Goal: Transaction & Acquisition: Purchase product/service

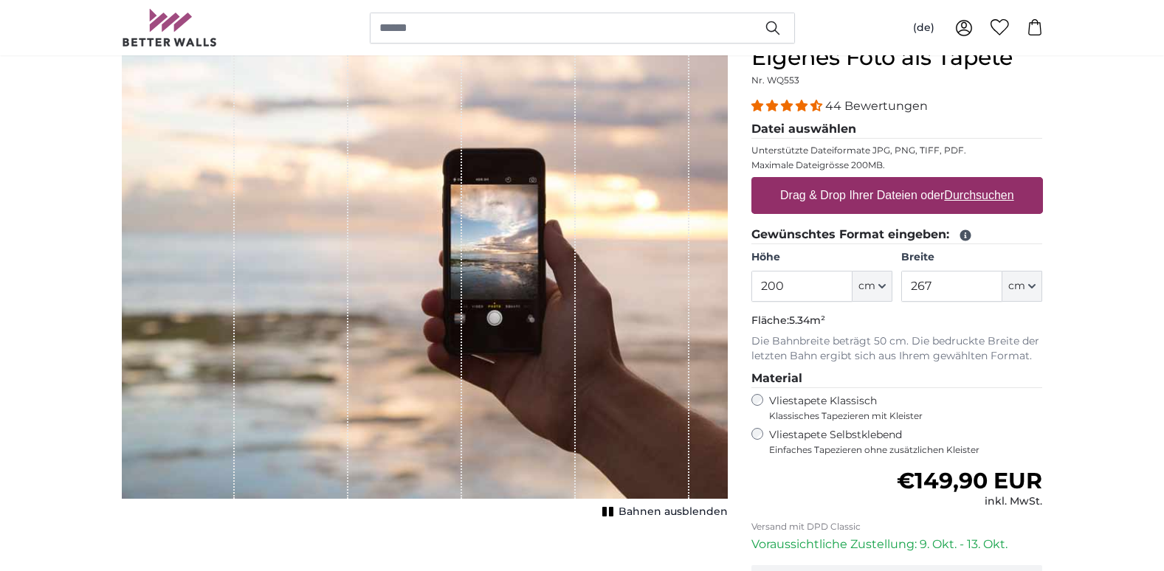
scroll to position [74, 0]
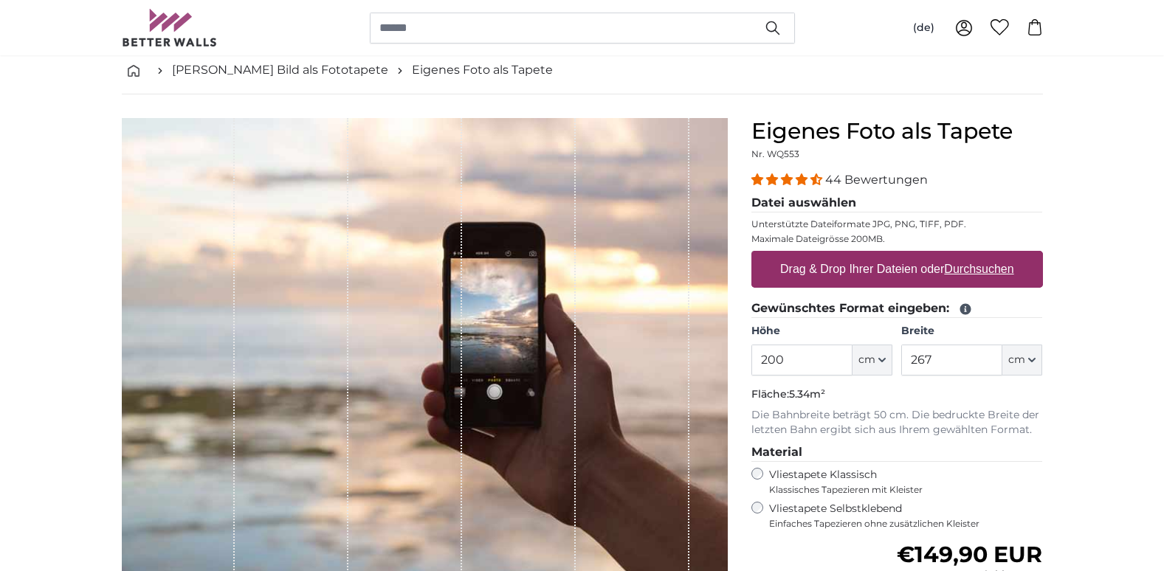
click at [332, 310] on div "1 of 1" at bounding box center [292, 345] width 114 height 455
click at [957, 266] on u "Durchsuchen" at bounding box center [978, 269] width 69 height 13
click at [957, 255] on input "Drag & Drop Ihrer Dateien oder Durchsuchen" at bounding box center [897, 253] width 292 height 4
type input "**********"
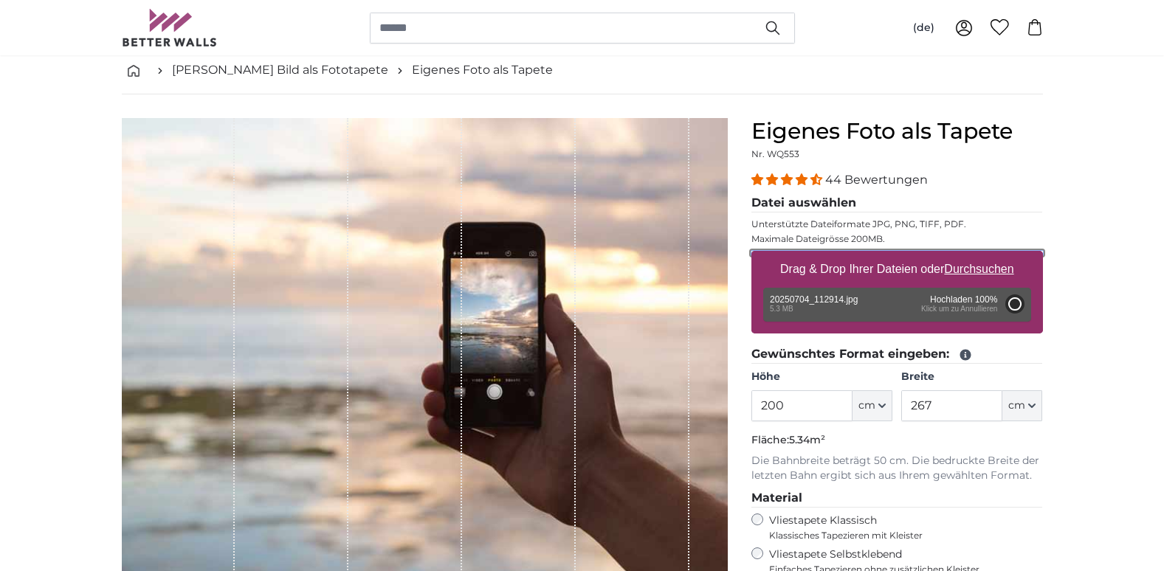
type input "143"
type input "308.9"
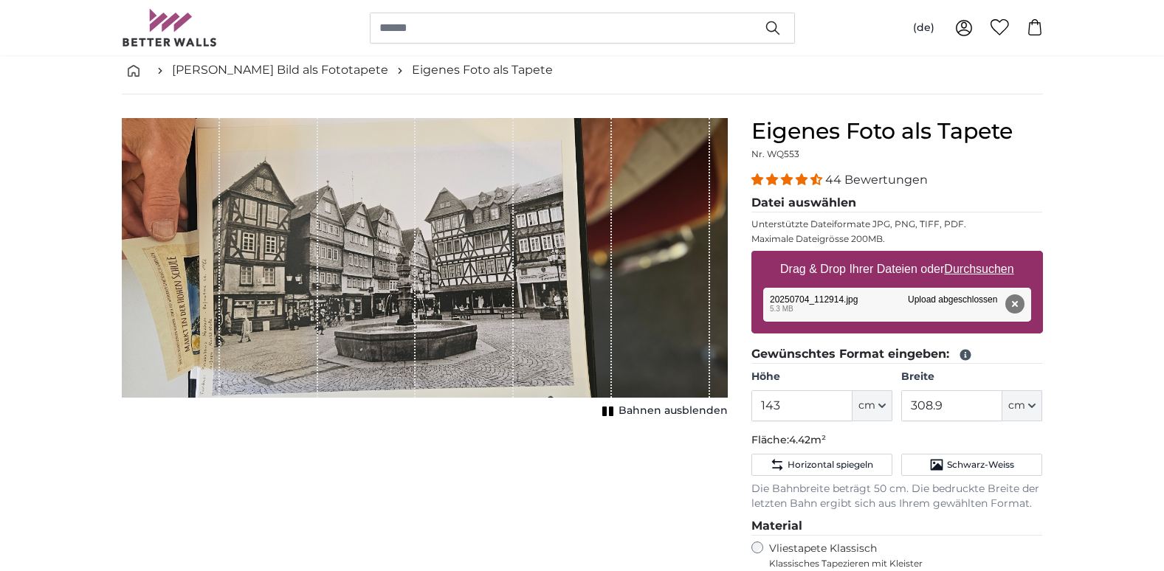
click at [431, 240] on div "1 of 1" at bounding box center [465, 258] width 98 height 280
click at [651, 409] on span "Bahnen ausblenden" at bounding box center [673, 411] width 109 height 15
click at [866, 405] on span "cm" at bounding box center [866, 406] width 17 height 15
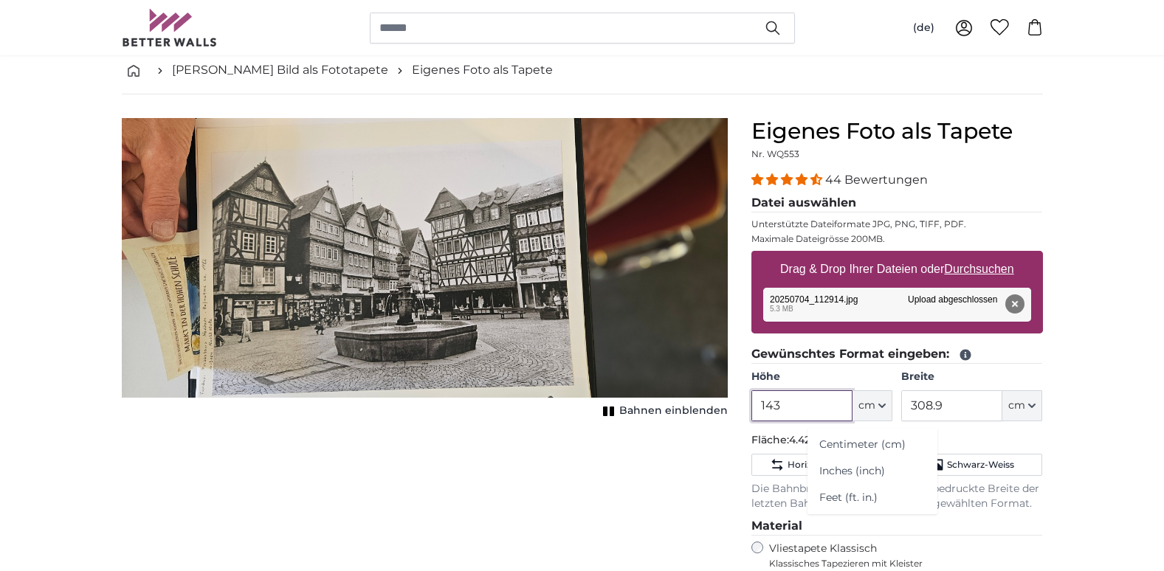
click at [836, 404] on input "143" at bounding box center [801, 405] width 101 height 31
type input "1"
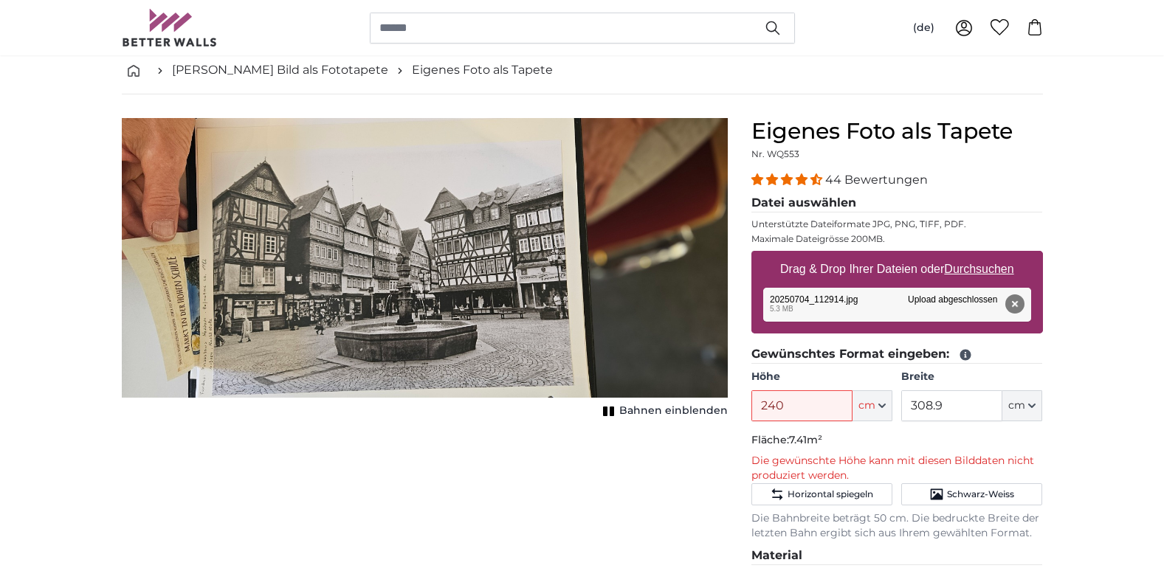
click at [870, 440] on p "Fläche: 7.41m²" at bounding box center [897, 440] width 292 height 15
click at [816, 416] on input "240" at bounding box center [801, 405] width 101 height 31
type input "2"
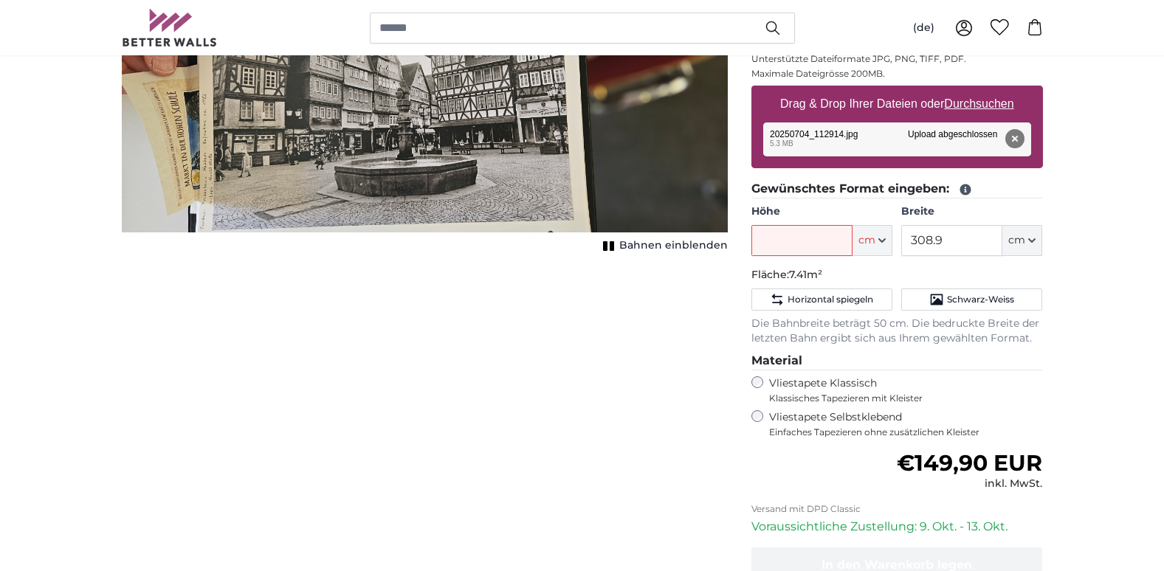
scroll to position [221, 0]
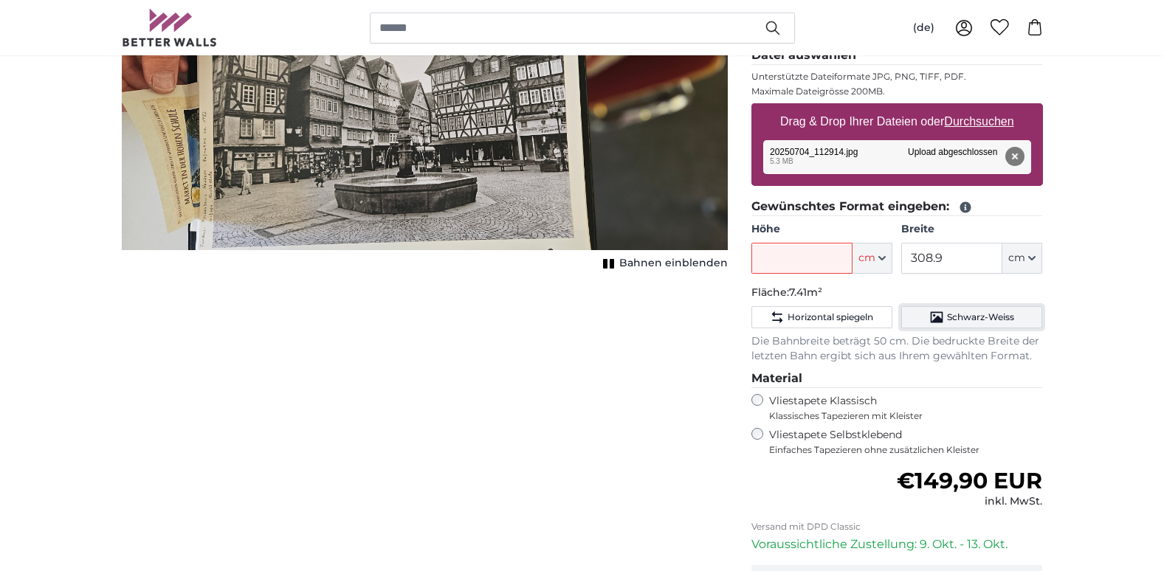
click at [982, 320] on span "Schwarz-Weiss" at bounding box center [980, 317] width 67 height 12
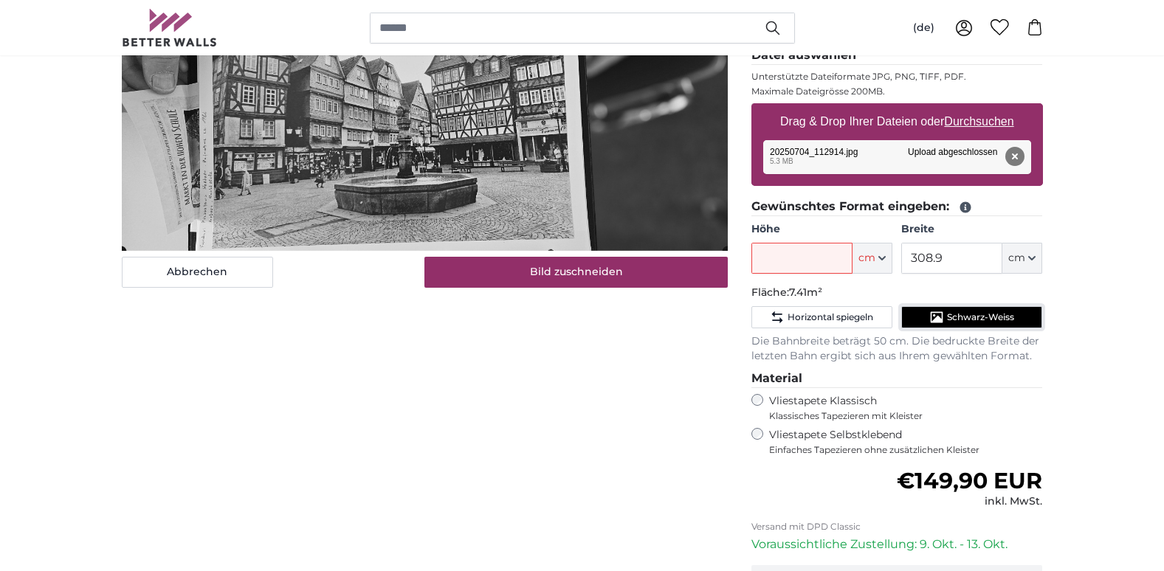
click at [962, 320] on span "Schwarz-Weiss" at bounding box center [980, 317] width 67 height 12
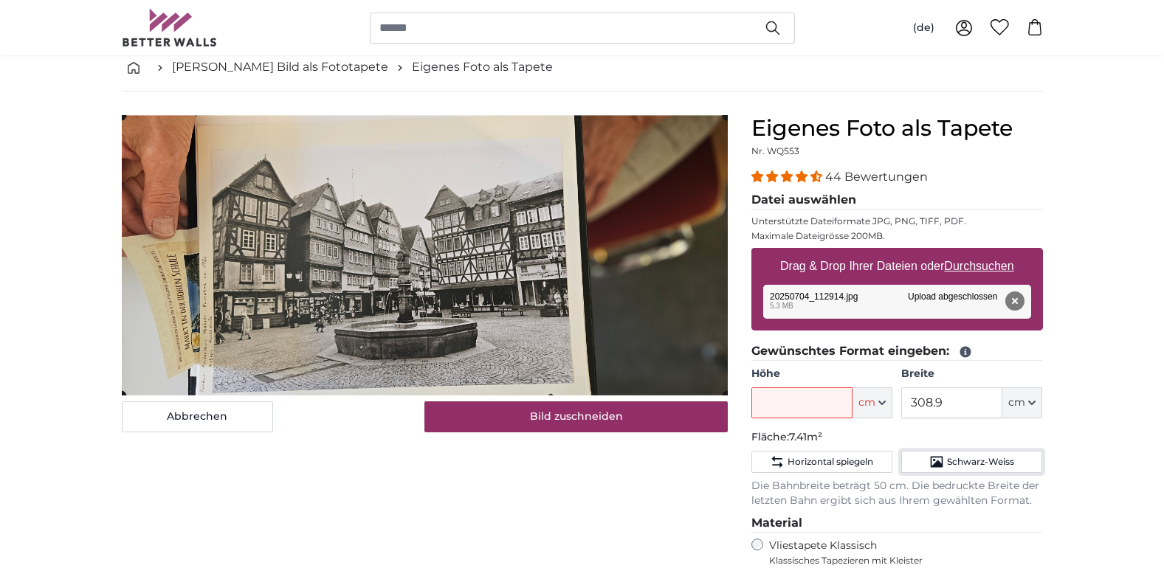
scroll to position [74, 0]
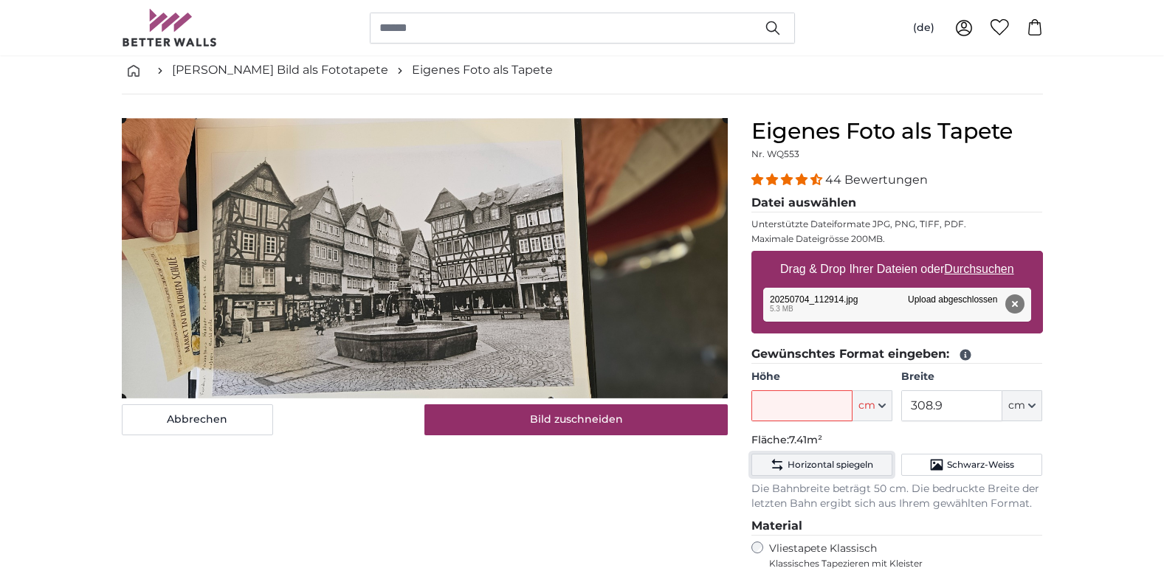
click at [844, 469] on span "Horizontal spiegeln" at bounding box center [831, 465] width 86 height 12
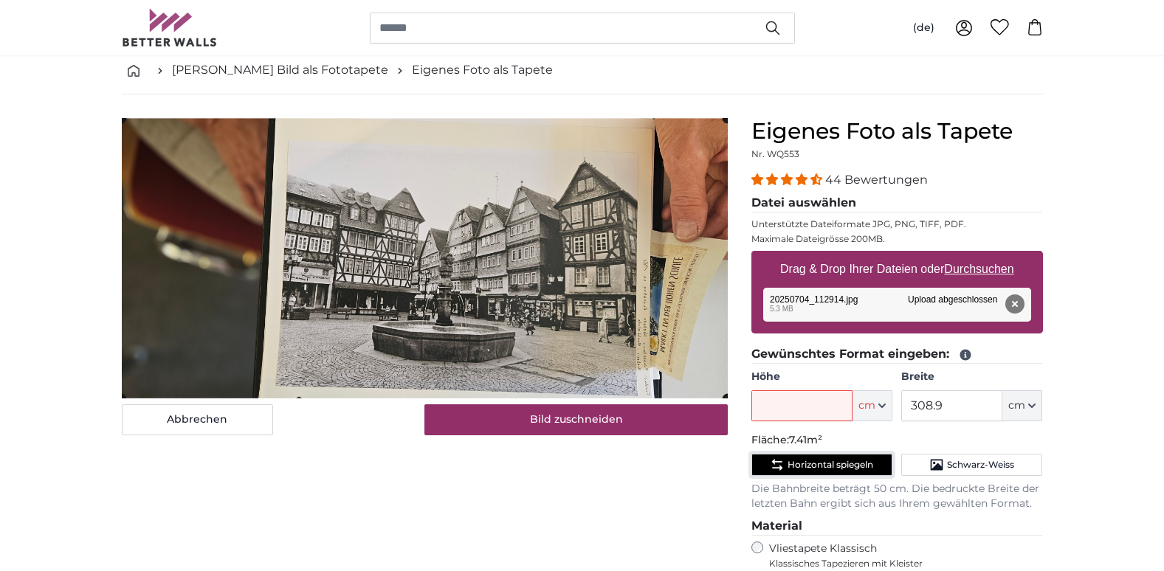
click at [844, 469] on span "Horizontal spiegeln" at bounding box center [831, 465] width 86 height 12
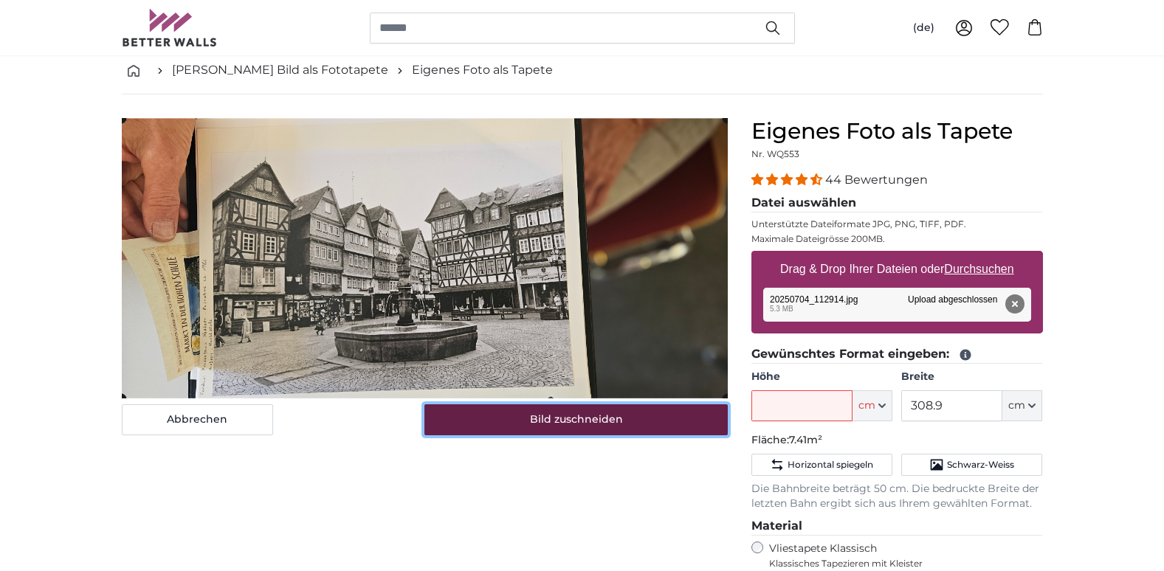
click at [647, 413] on button "Bild zuschneiden" at bounding box center [575, 419] width 303 height 31
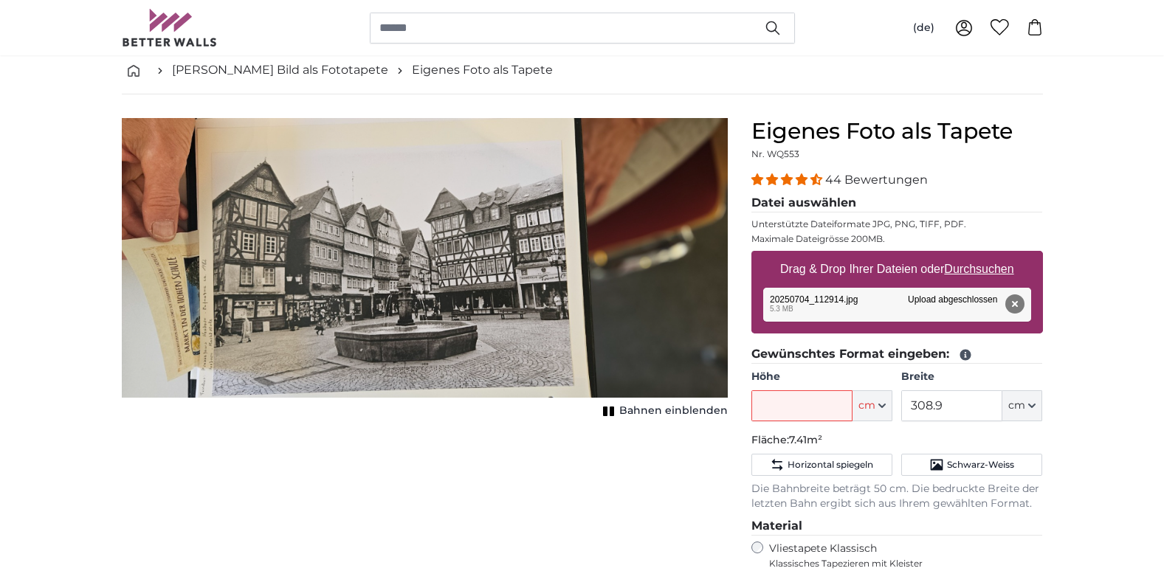
click at [602, 389] on img "1 of 1" at bounding box center [425, 258] width 606 height 280
click at [565, 365] on img "1 of 1" at bounding box center [425, 258] width 606 height 280
click at [306, 252] on img "1 of 1" at bounding box center [425, 258] width 606 height 280
drag, startPoint x: 123, startPoint y: 393, endPoint x: 506, endPoint y: 402, distance: 382.4
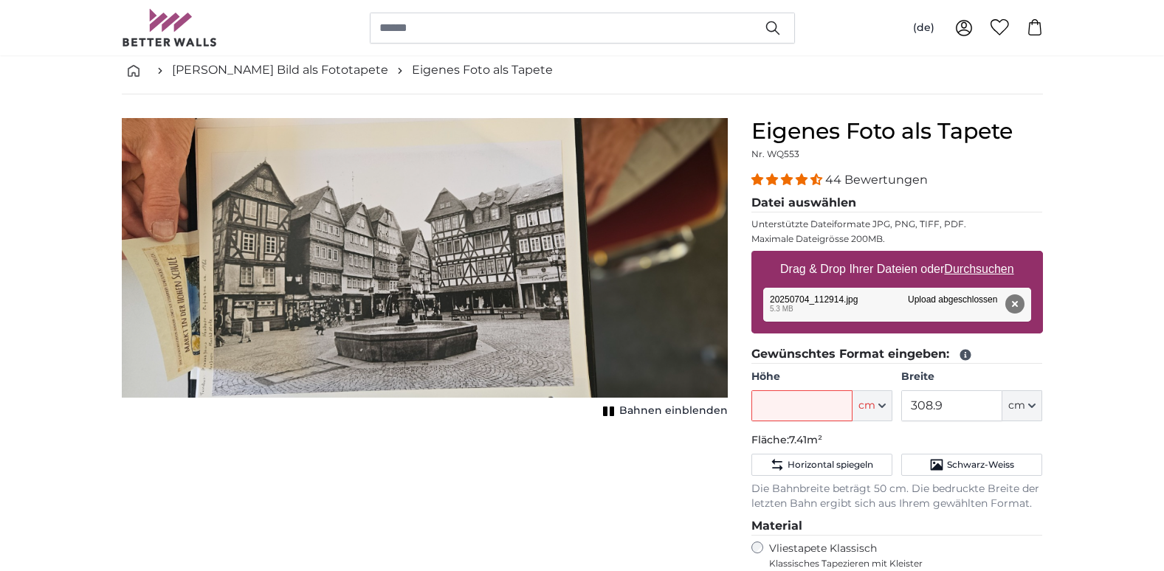
click at [377, 376] on img "1 of 1" at bounding box center [425, 258] width 606 height 280
click at [603, 462] on div "Abbrechen Bild zuschneiden Bahnen einblenden" at bounding box center [425, 487] width 630 height 739
drag, startPoint x: 603, startPoint y: 462, endPoint x: 537, endPoint y: 286, distance: 188.2
click at [537, 286] on img "1 of 1" at bounding box center [425, 258] width 606 height 280
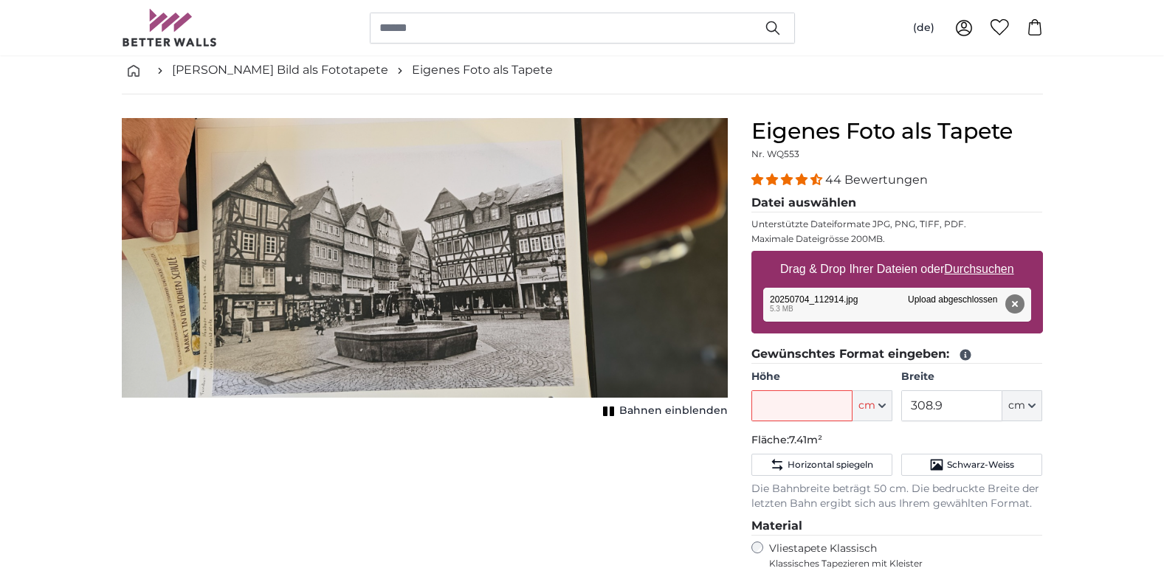
click at [585, 344] on img "1 of 1" at bounding box center [425, 258] width 606 height 280
